Goal: Task Accomplishment & Management: Manage account settings

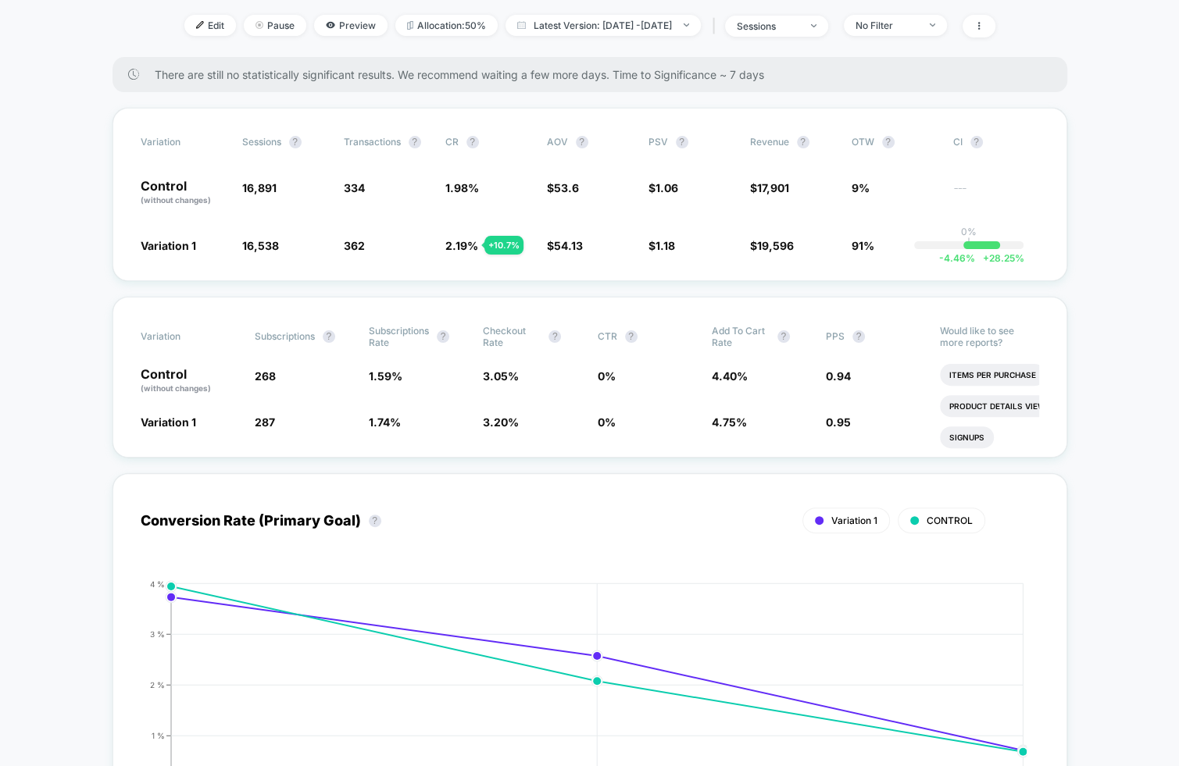
scroll to position [166, 0]
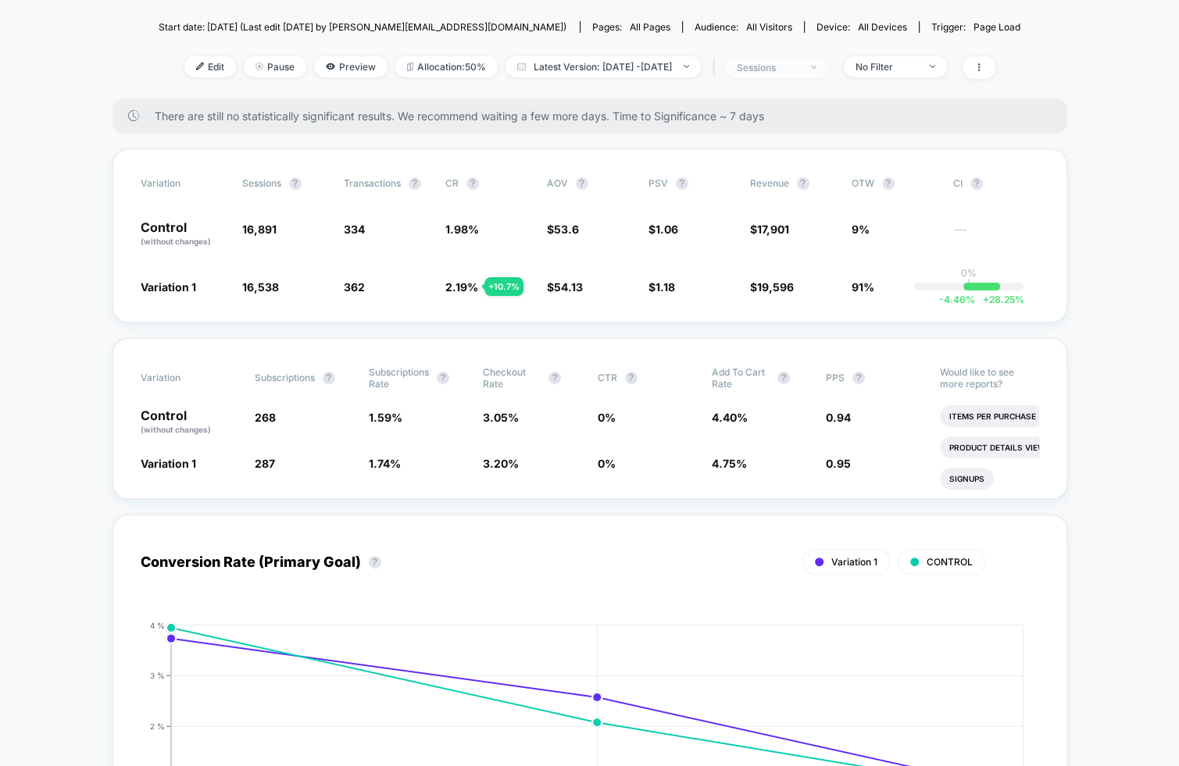
click at [828, 64] on span "sessions" at bounding box center [776, 67] width 103 height 21
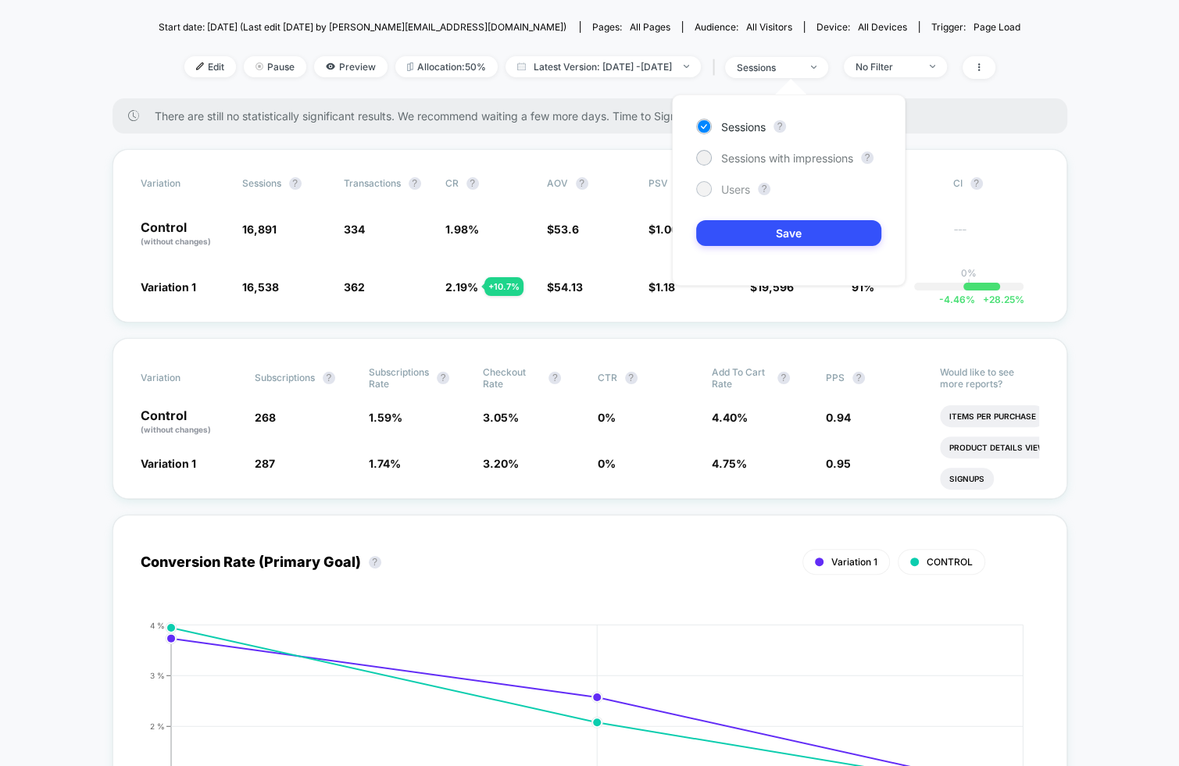
click at [741, 188] on span "Users" at bounding box center [735, 189] width 29 height 13
click at [738, 224] on button "Save" at bounding box center [788, 233] width 185 height 26
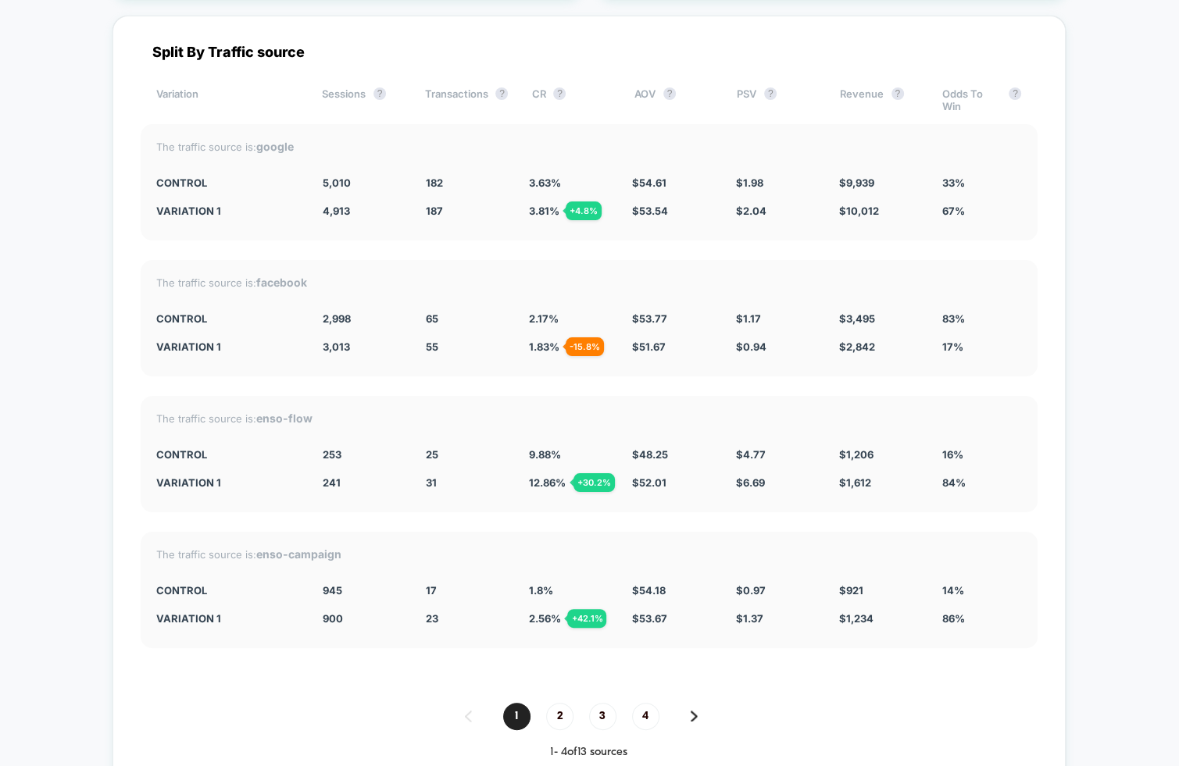
scroll to position [5579, 0]
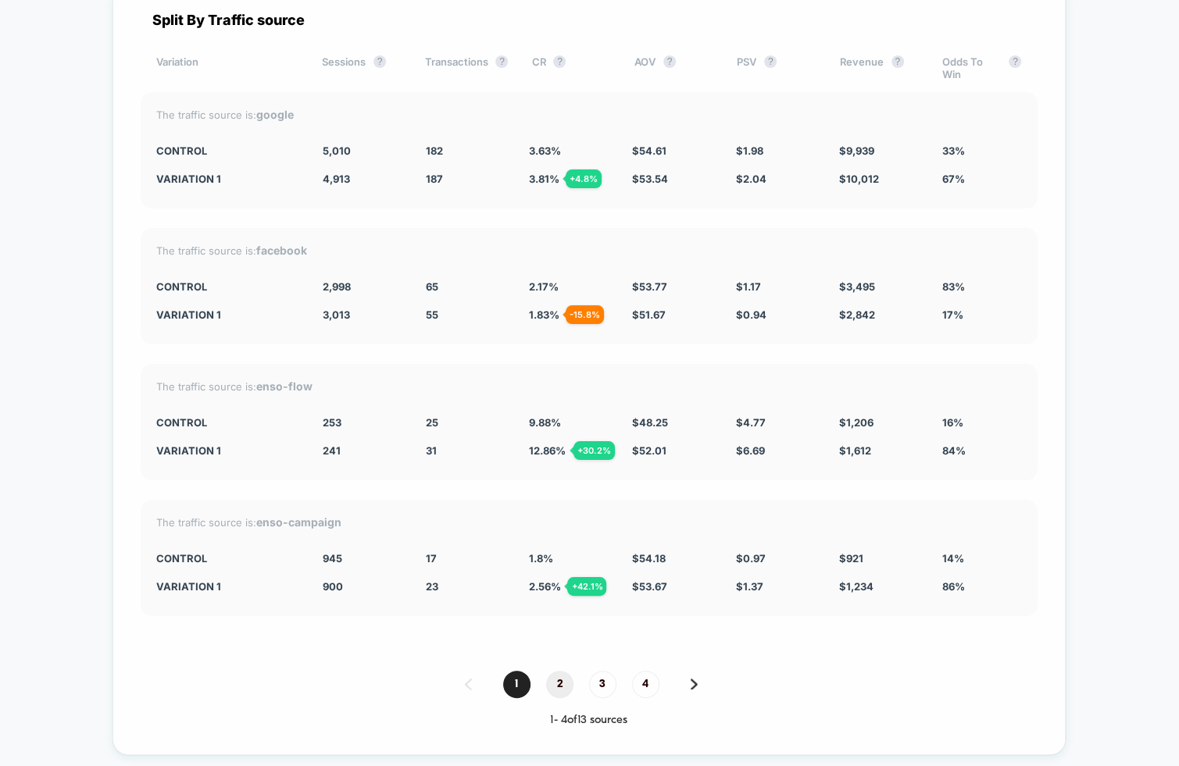
click at [562, 674] on span "2" at bounding box center [559, 684] width 27 height 27
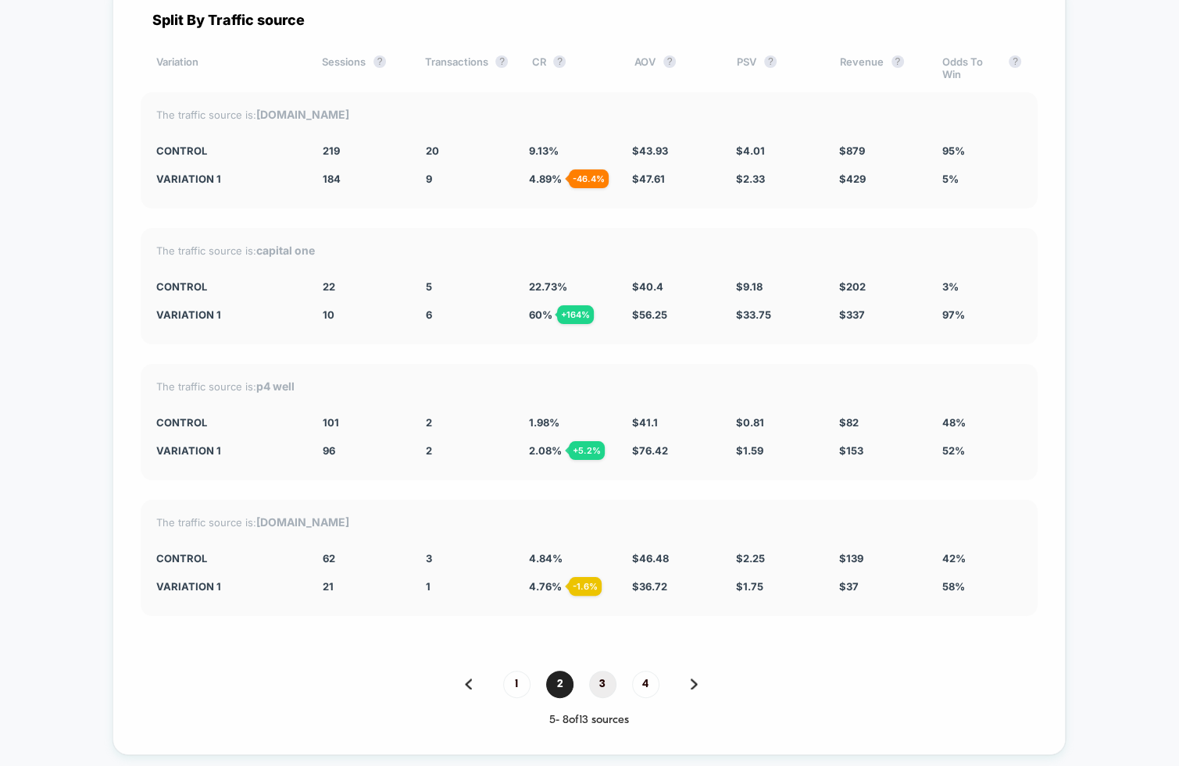
click at [606, 671] on span "3" at bounding box center [602, 684] width 27 height 27
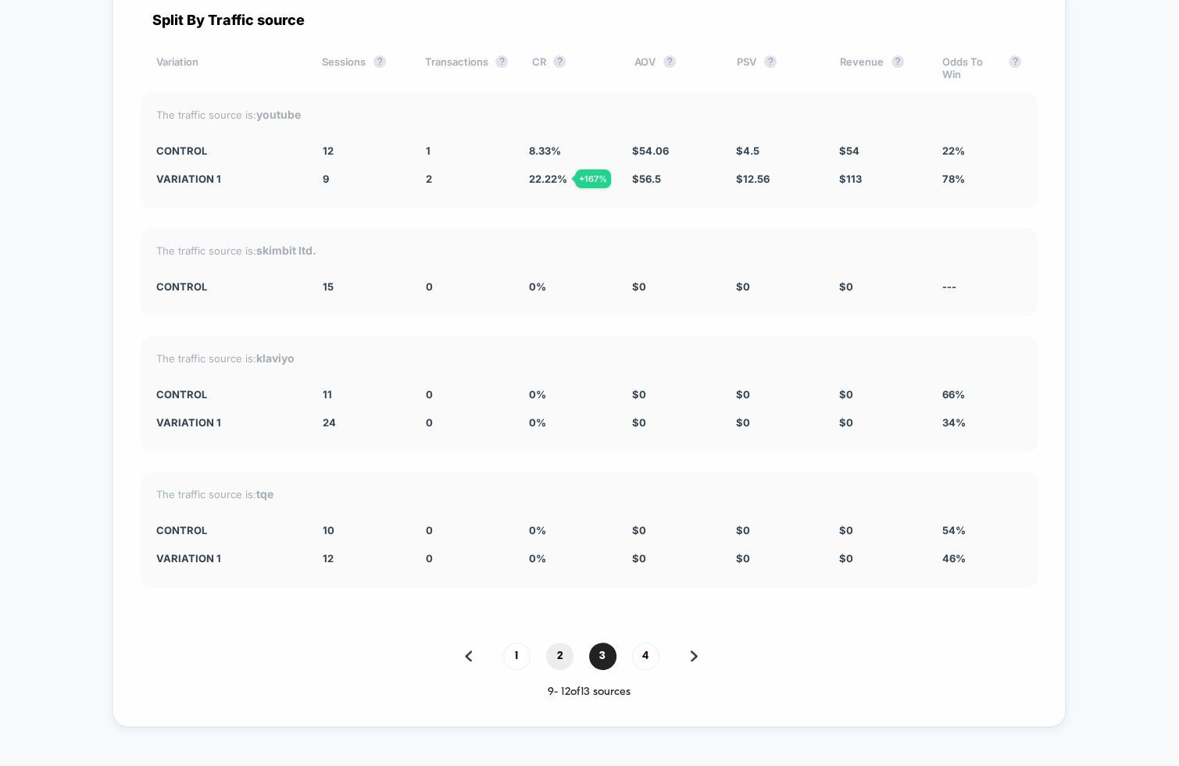
click at [564, 655] on span "2" at bounding box center [559, 656] width 27 height 27
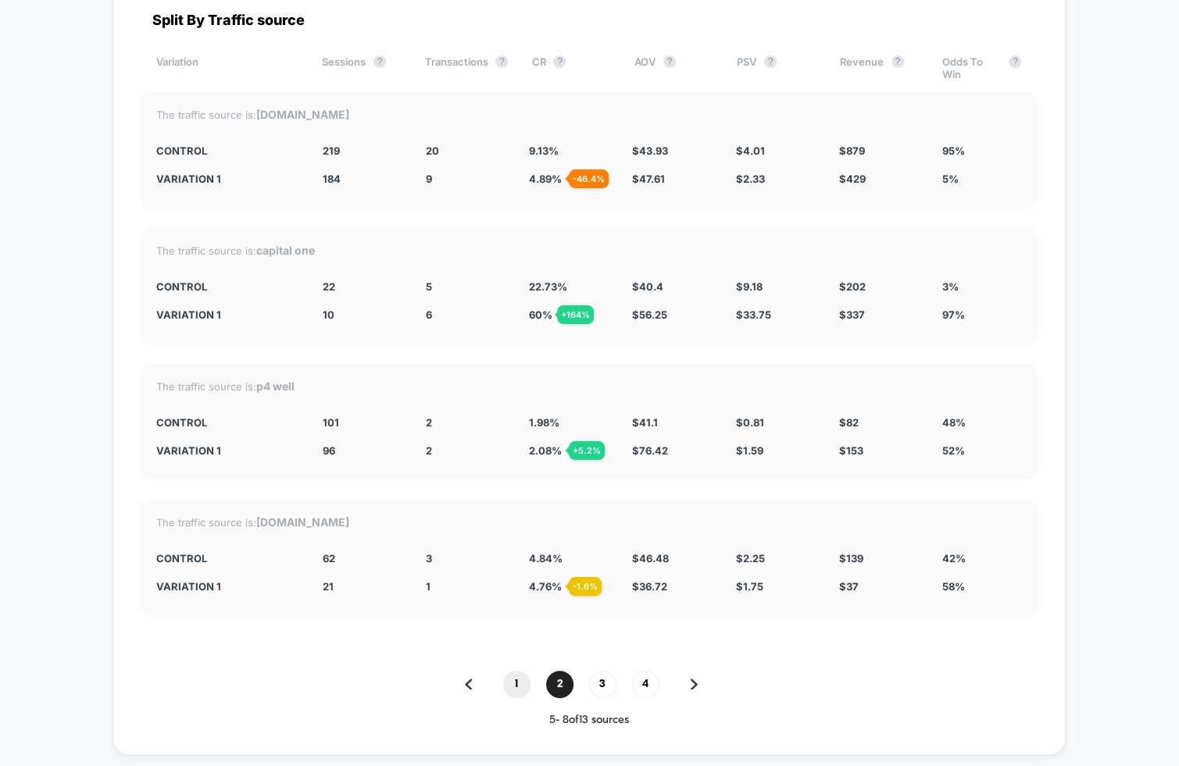
click at [513, 671] on span "1" at bounding box center [516, 684] width 27 height 27
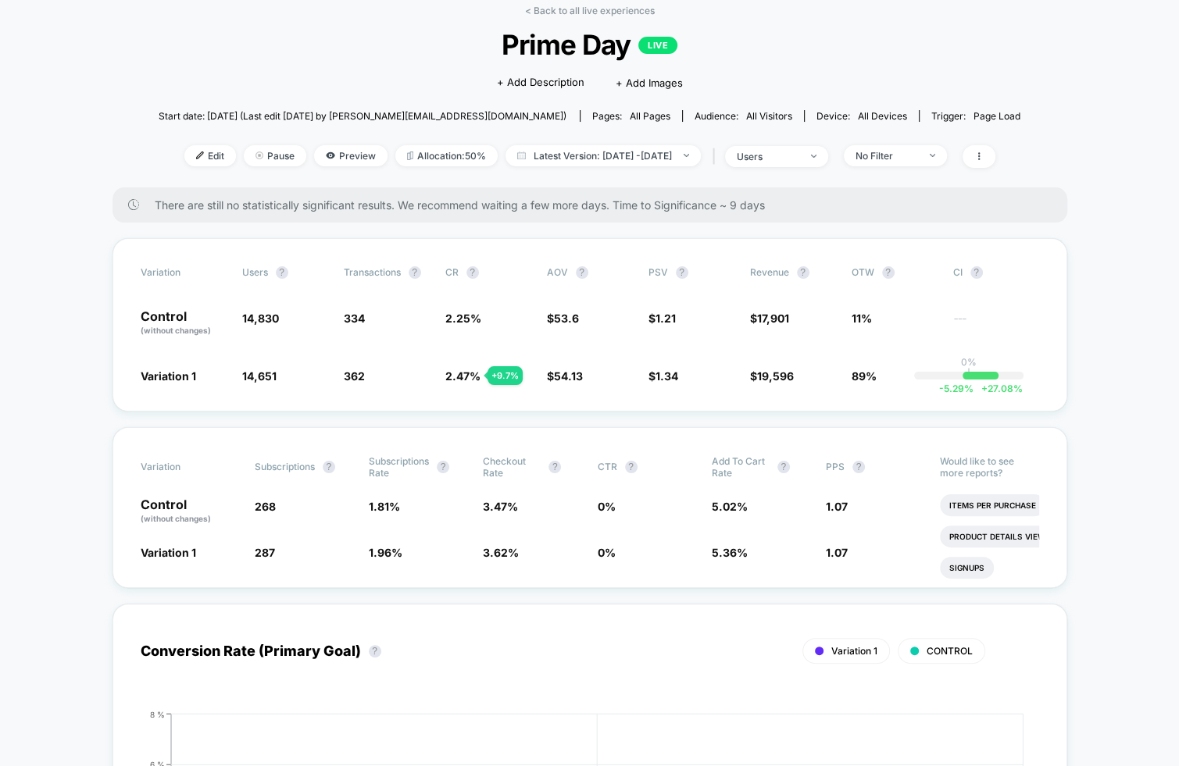
scroll to position [0, 0]
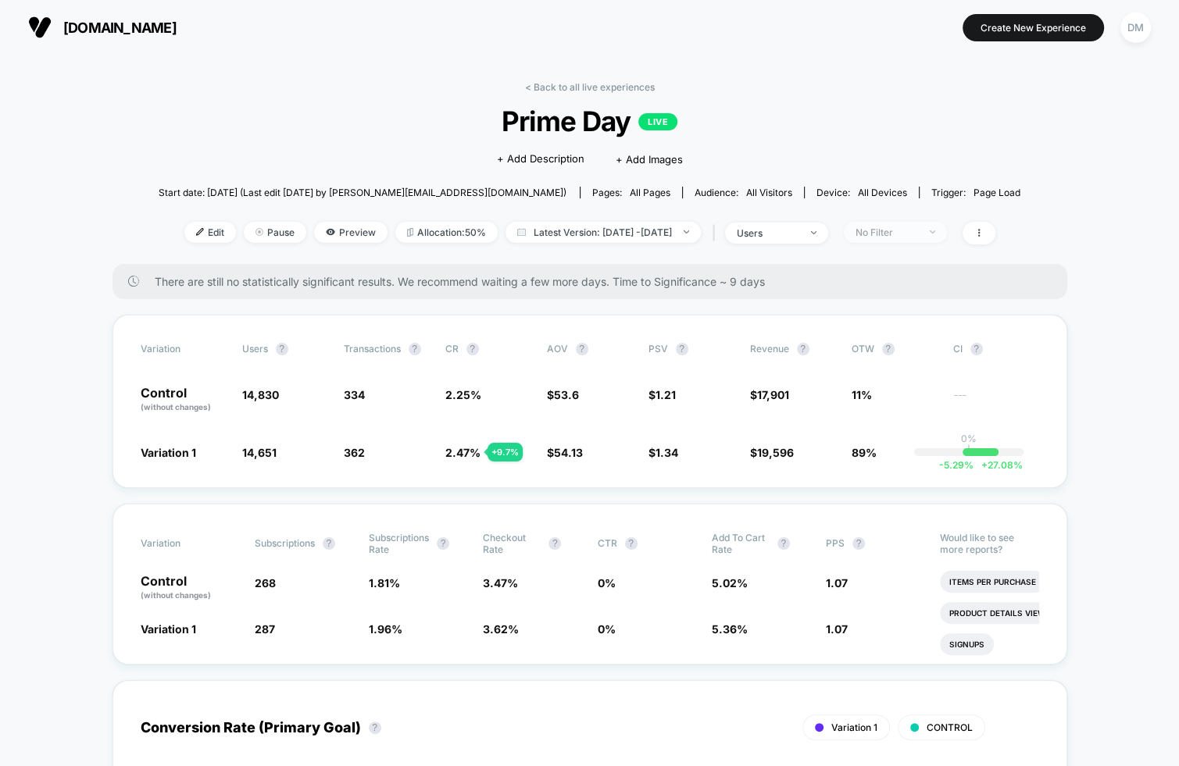
click at [918, 234] on div "No Filter" at bounding box center [887, 233] width 63 height 12
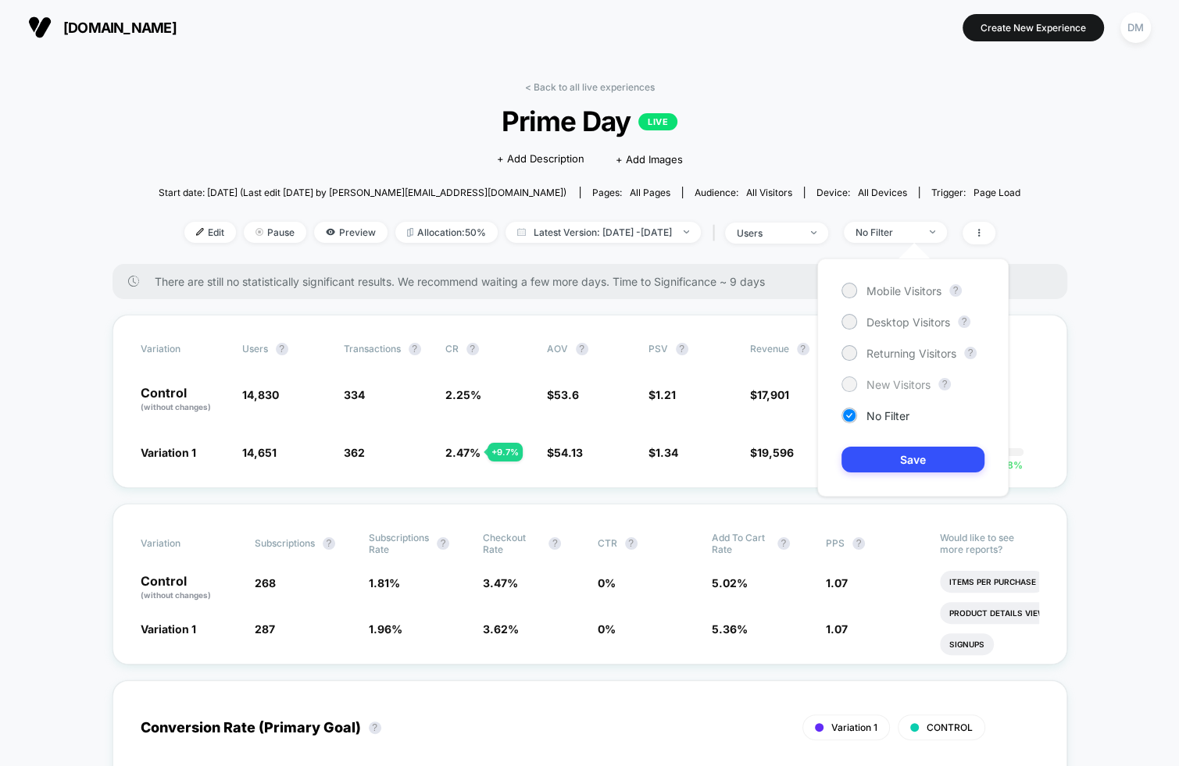
click at [892, 383] on span "New Visitors" at bounding box center [898, 384] width 64 height 13
click at [911, 459] on button "Save" at bounding box center [912, 460] width 143 height 26
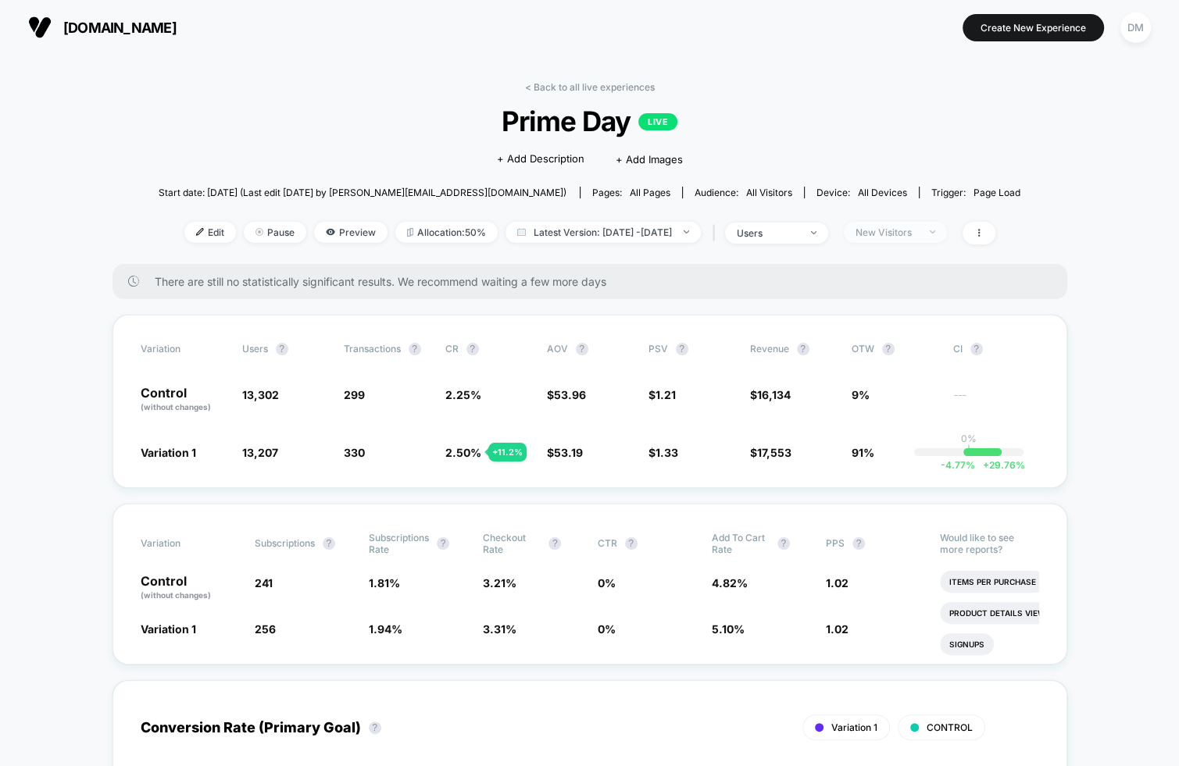
click at [914, 231] on div "New Visitors" at bounding box center [887, 233] width 63 height 12
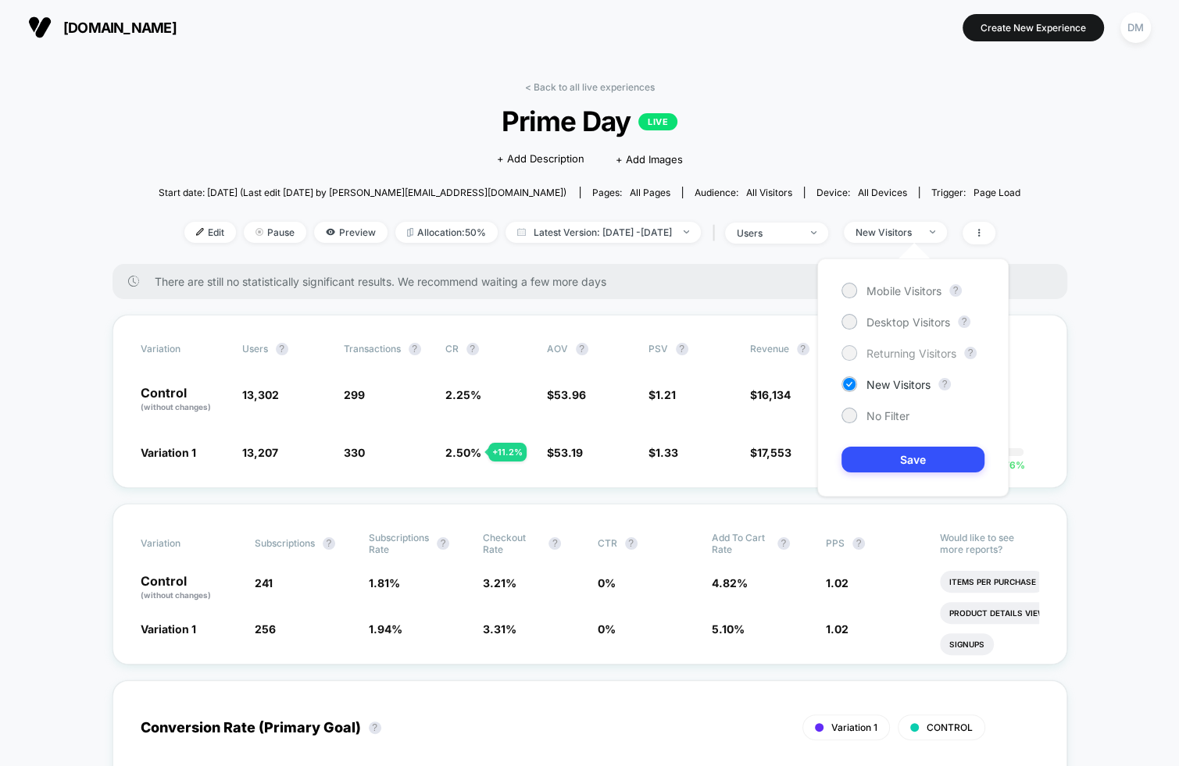
click at [877, 356] on span "Returning Visitors" at bounding box center [911, 353] width 90 height 13
click at [867, 451] on button "Save" at bounding box center [912, 460] width 143 height 26
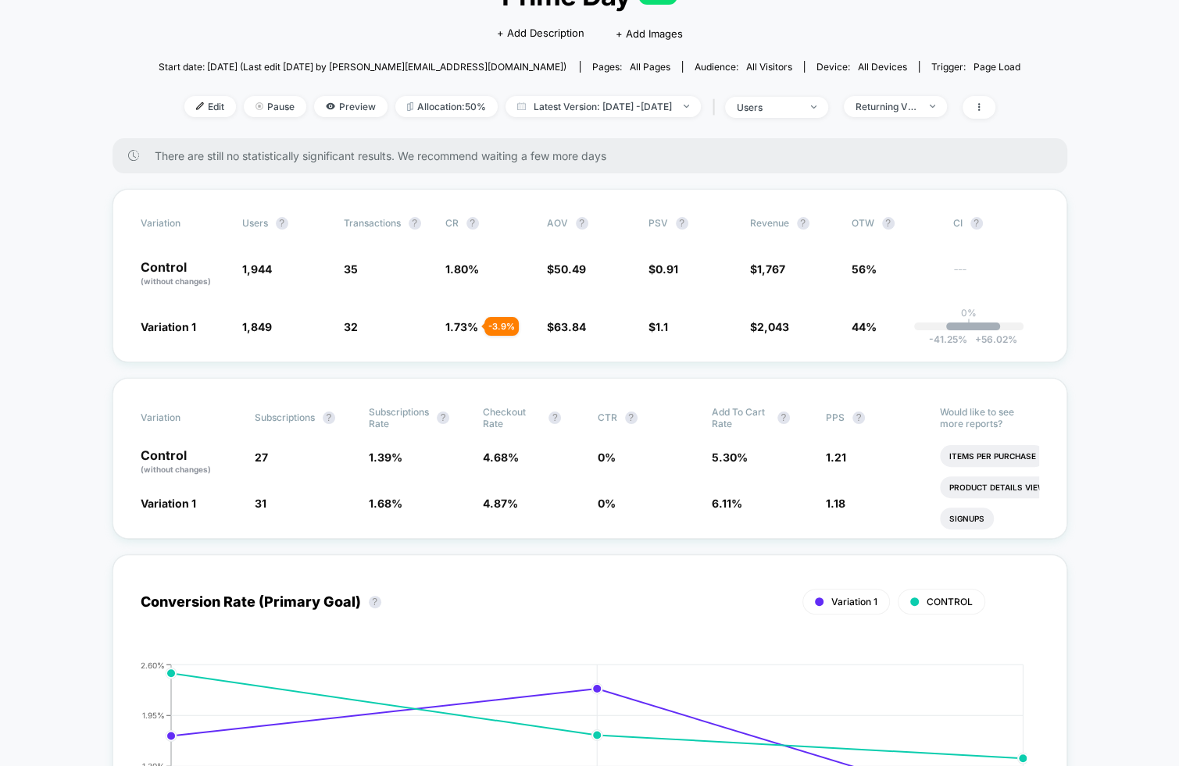
scroll to position [127, 0]
